Goal: Check status: Check status

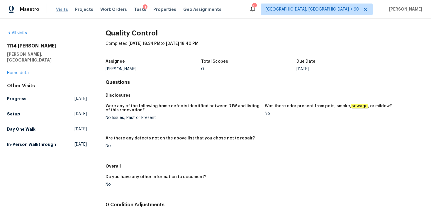
click at [62, 11] on span "Visits" at bounding box center [62, 9] width 12 height 6
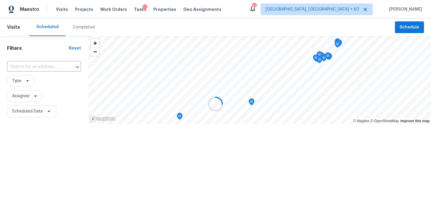
click at [78, 31] on div at bounding box center [215, 104] width 431 height 208
click at [82, 24] on div "Completed" at bounding box center [84, 27] width 22 height 6
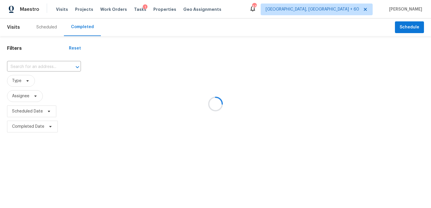
click at [37, 61] on div at bounding box center [215, 104] width 431 height 208
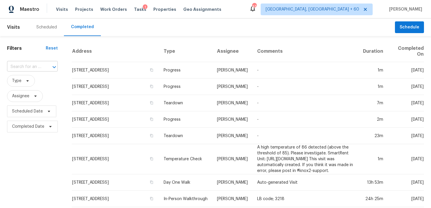
click at [26, 67] on input "text" at bounding box center [24, 66] width 34 height 9
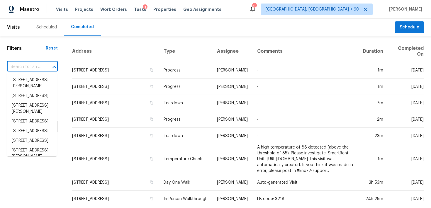
paste input "[STREET_ADDRESS][PERSON_NAME]"
type input "[STREET_ADDRESS][PERSON_NAME]"
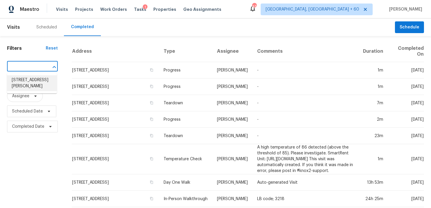
click at [25, 81] on li "[STREET_ADDRESS][PERSON_NAME]" at bounding box center [32, 83] width 50 height 16
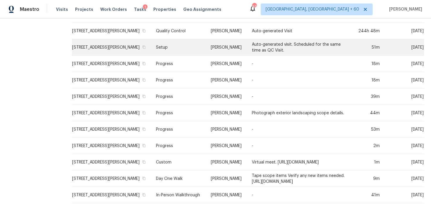
scroll to position [391, 0]
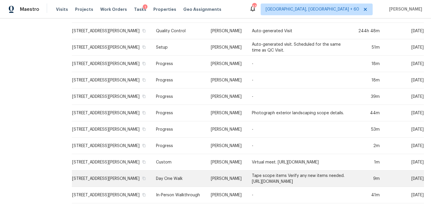
click at [151, 171] on td "Day One Walk" at bounding box center [178, 179] width 54 height 16
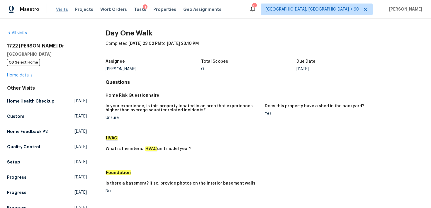
click at [64, 7] on span "Visits" at bounding box center [62, 9] width 12 height 6
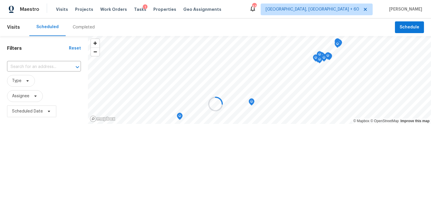
click at [79, 26] on div at bounding box center [215, 104] width 431 height 208
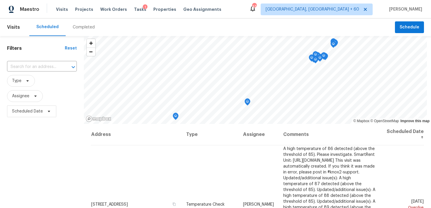
click at [79, 26] on div "Completed" at bounding box center [84, 27] width 22 height 6
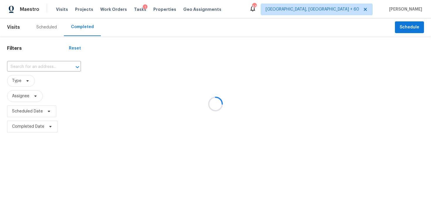
click at [24, 67] on div at bounding box center [215, 104] width 431 height 208
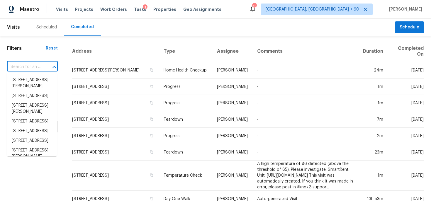
click at [24, 67] on input "text" at bounding box center [24, 66] width 34 height 9
paste input "[STREET_ADDRESS]"
type input "[STREET_ADDRESS]"
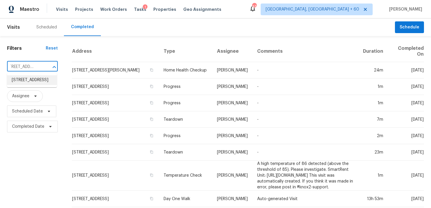
click at [25, 82] on li "[STREET_ADDRESS]" at bounding box center [32, 80] width 50 height 10
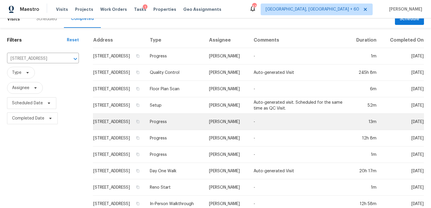
scroll to position [9, 0]
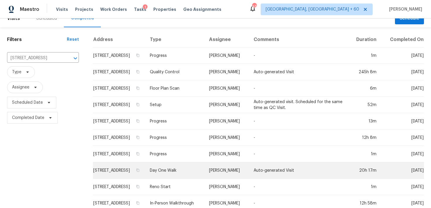
click at [176, 173] on td "Day One Walk" at bounding box center [174, 170] width 59 height 16
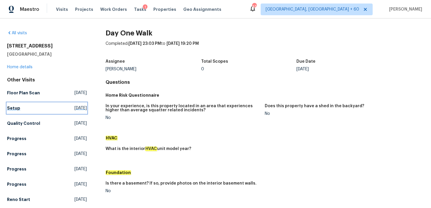
click at [15, 108] on h5 "Setup" at bounding box center [13, 108] width 13 height 6
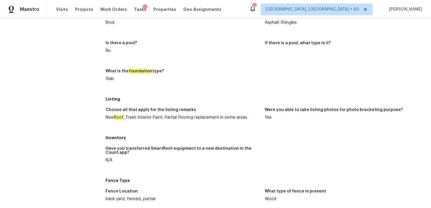
scroll to position [258, 0]
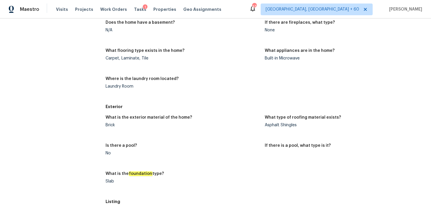
click at [288, 123] on div "Asphalt Shingles" at bounding box center [342, 125] width 154 height 4
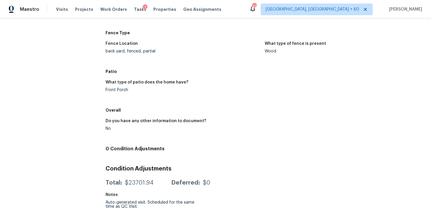
scroll to position [0, 0]
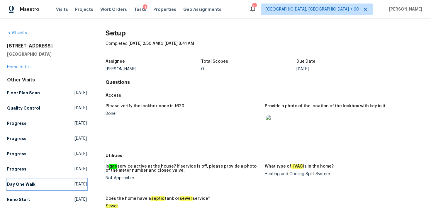
click at [16, 187] on link "Day One Walk [DATE]" at bounding box center [47, 184] width 80 height 11
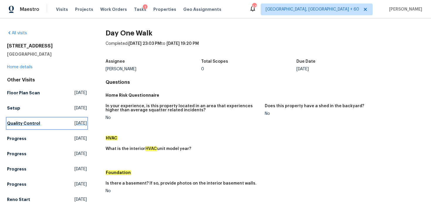
click at [18, 124] on h5 "Quality Control" at bounding box center [23, 123] width 33 height 6
